Goal: Information Seeking & Learning: Learn about a topic

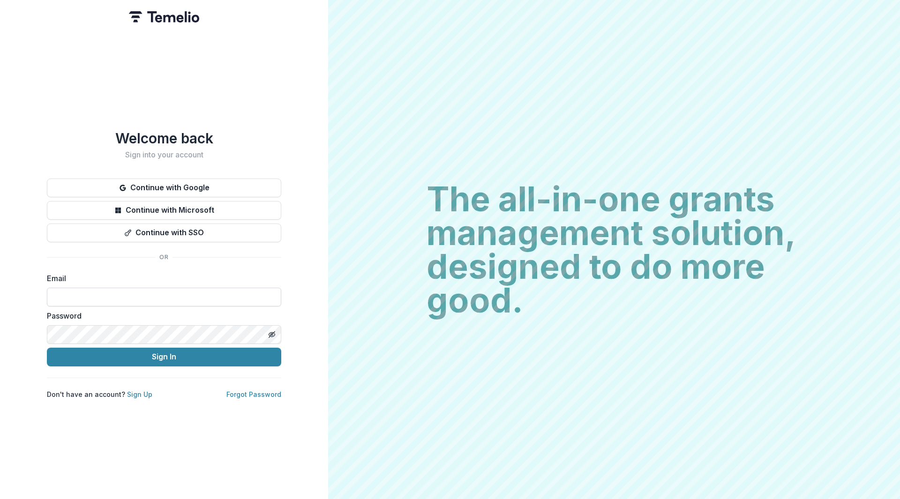
click at [183, 293] on input at bounding box center [164, 297] width 235 height 19
type input "**********"
click at [74, 349] on button "Sign In" at bounding box center [164, 357] width 235 height 19
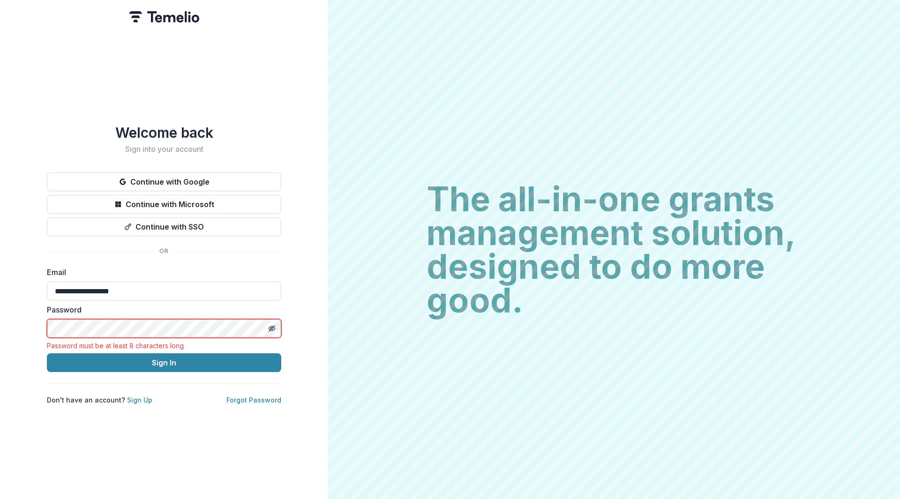
click at [145, 168] on div "**********" at bounding box center [164, 264] width 235 height 281
click at [161, 179] on button "Continue with Google" at bounding box center [164, 182] width 235 height 19
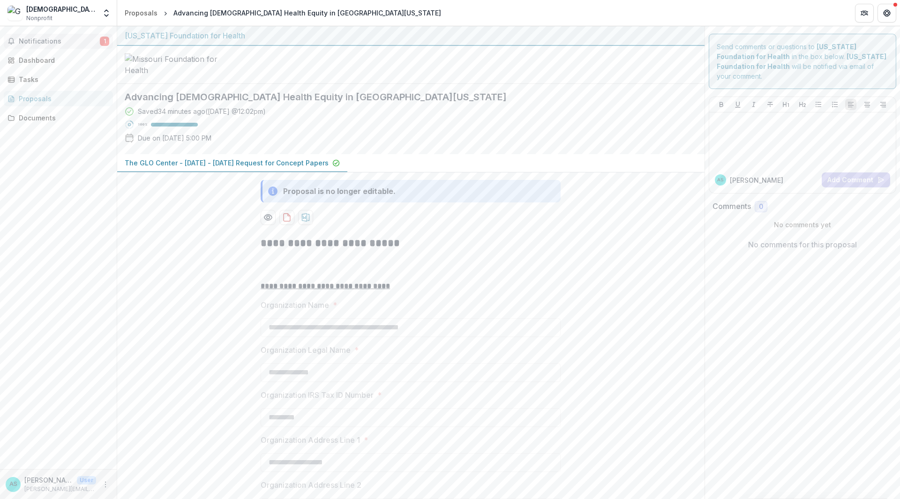
click at [54, 41] on span "Notifications" at bounding box center [59, 42] width 81 height 8
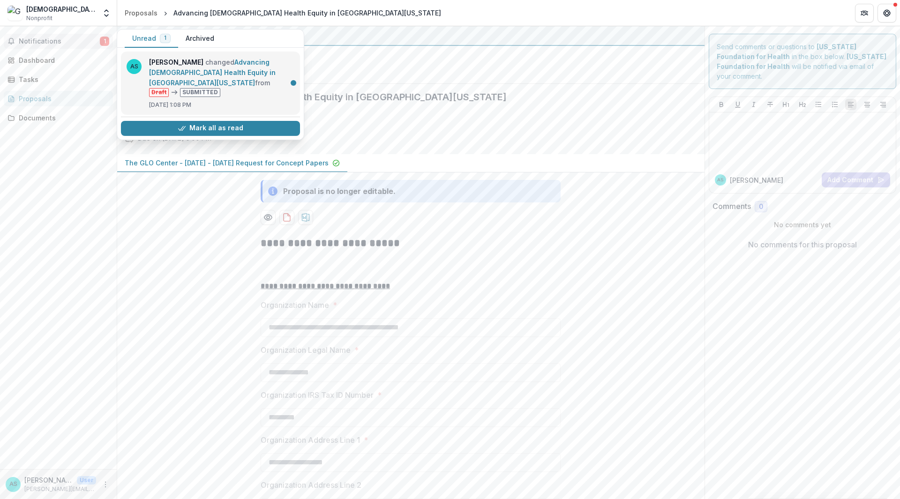
click at [187, 77] on link "Advancing [DEMOGRAPHIC_DATA] Health Equity in [GEOGRAPHIC_DATA][US_STATE]" at bounding box center [212, 72] width 127 height 29
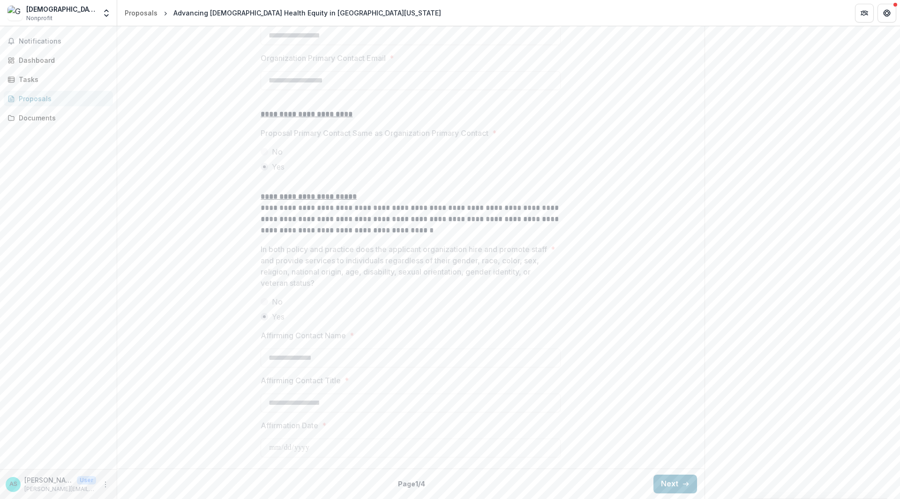
scroll to position [1157, 0]
click at [682, 477] on button "Next" at bounding box center [676, 484] width 44 height 19
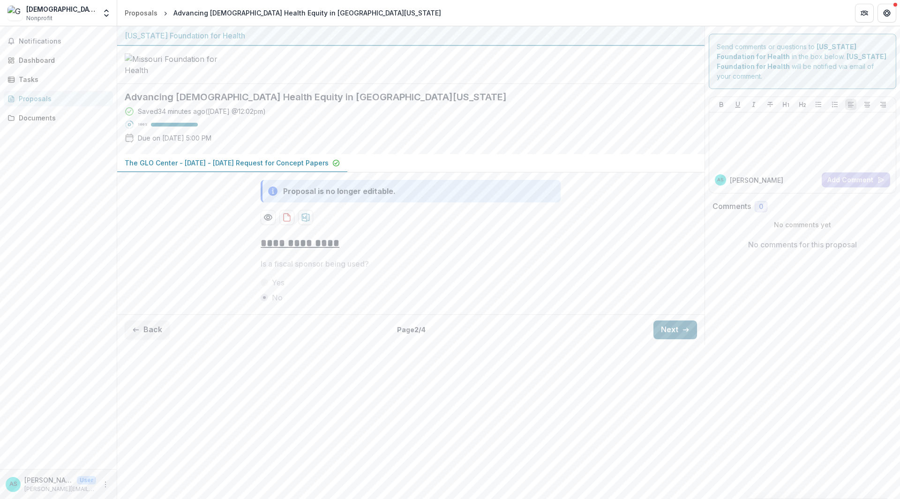
scroll to position [0, 0]
click at [688, 334] on icon "button" at bounding box center [686, 330] width 8 height 8
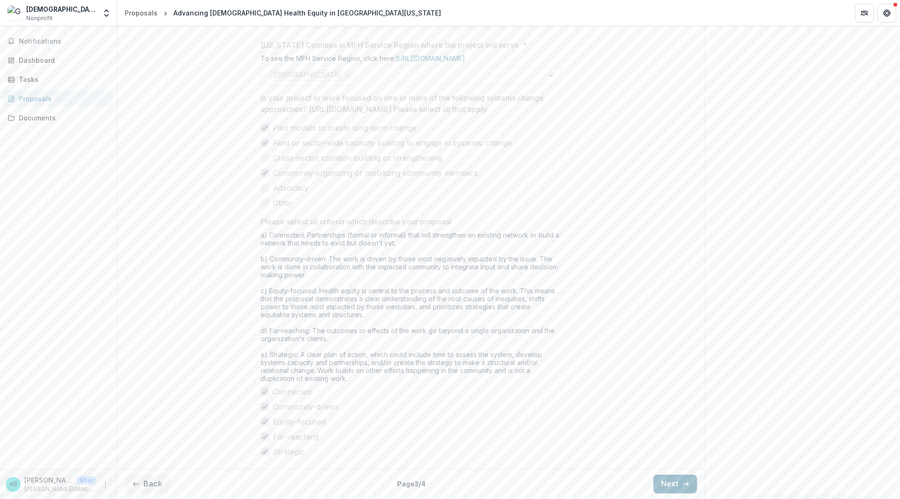
scroll to position [1286, 0]
click at [665, 480] on button "Next" at bounding box center [676, 484] width 44 height 19
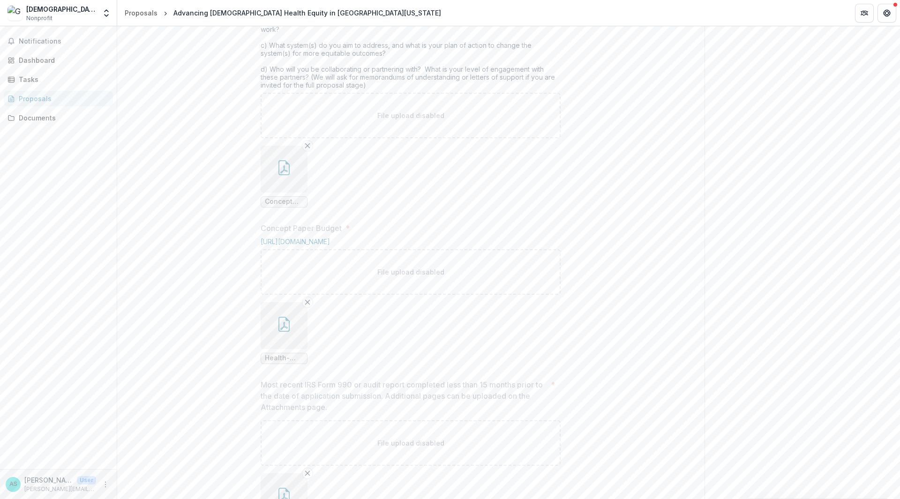
scroll to position [462, 0]
click at [330, 253] on link "https://mffh.org/wp-content/uploads/2025/06/Health-Equity-Fund-Concept-Paper-Bu…" at bounding box center [295, 249] width 69 height 8
click at [808, 95] on div "Send comments or questions to Missouri Foundation for Health in the box below. …" at bounding box center [803, 237] width 196 height 1344
click at [285, 182] on icon "button" at bounding box center [284, 174] width 15 height 15
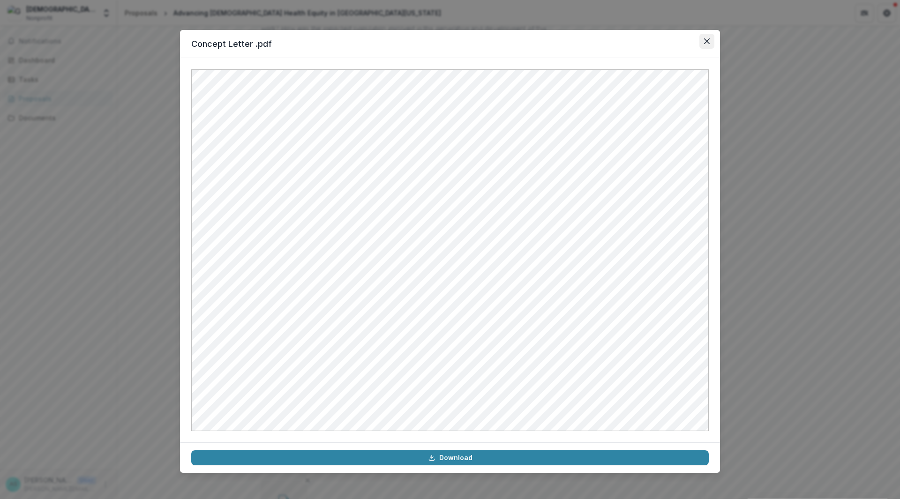
click at [709, 40] on icon "Close" at bounding box center [707, 41] width 6 height 6
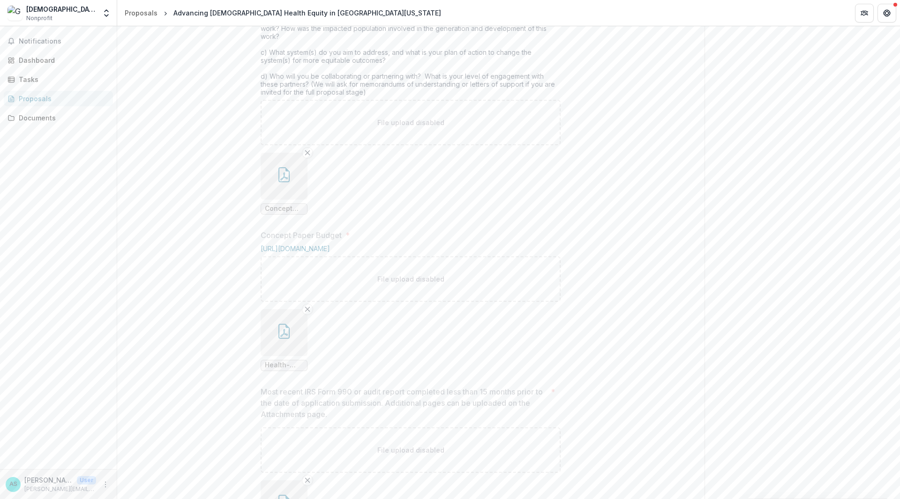
click at [282, 339] on icon "button" at bounding box center [284, 331] width 15 height 15
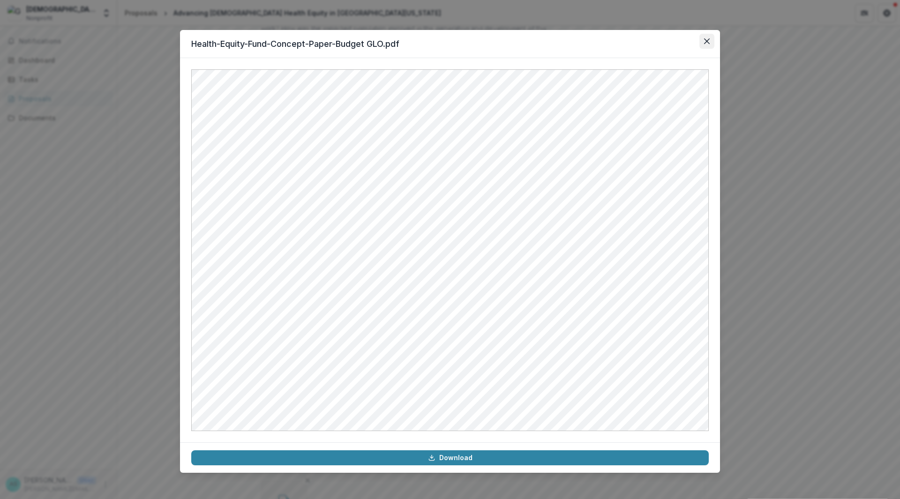
click at [708, 39] on icon "Close" at bounding box center [707, 41] width 6 height 6
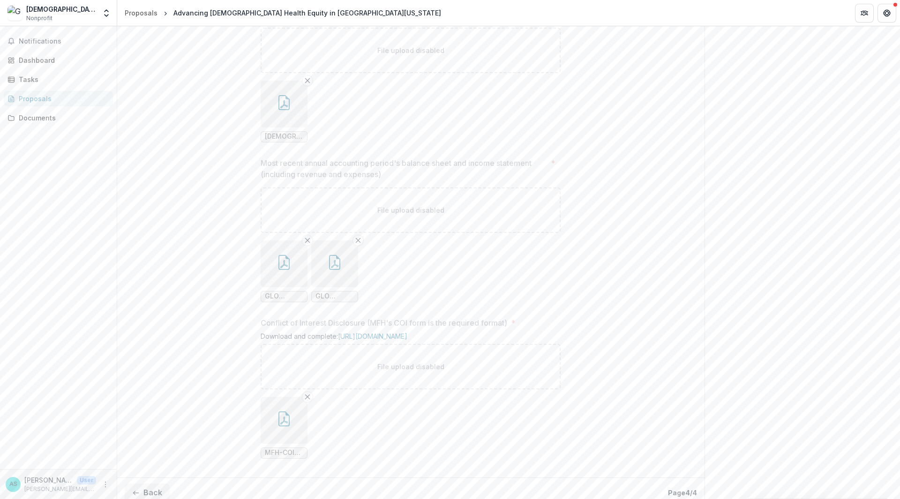
scroll to position [958, 0]
